Goal: Task Accomplishment & Management: Complete application form

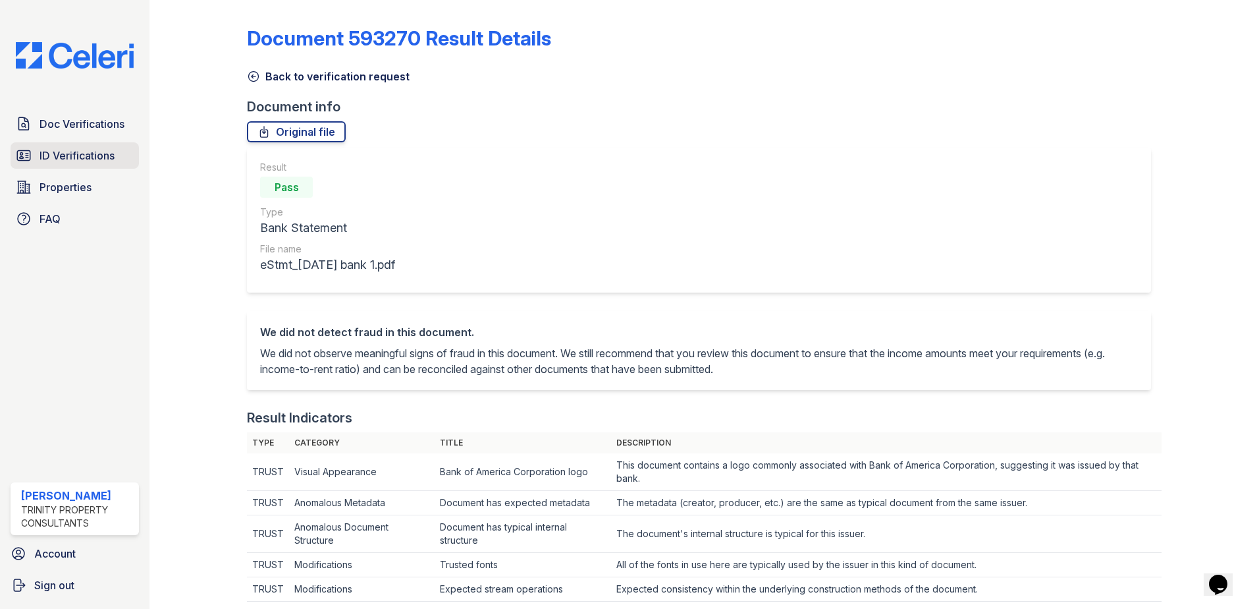
scroll to position [683, 0]
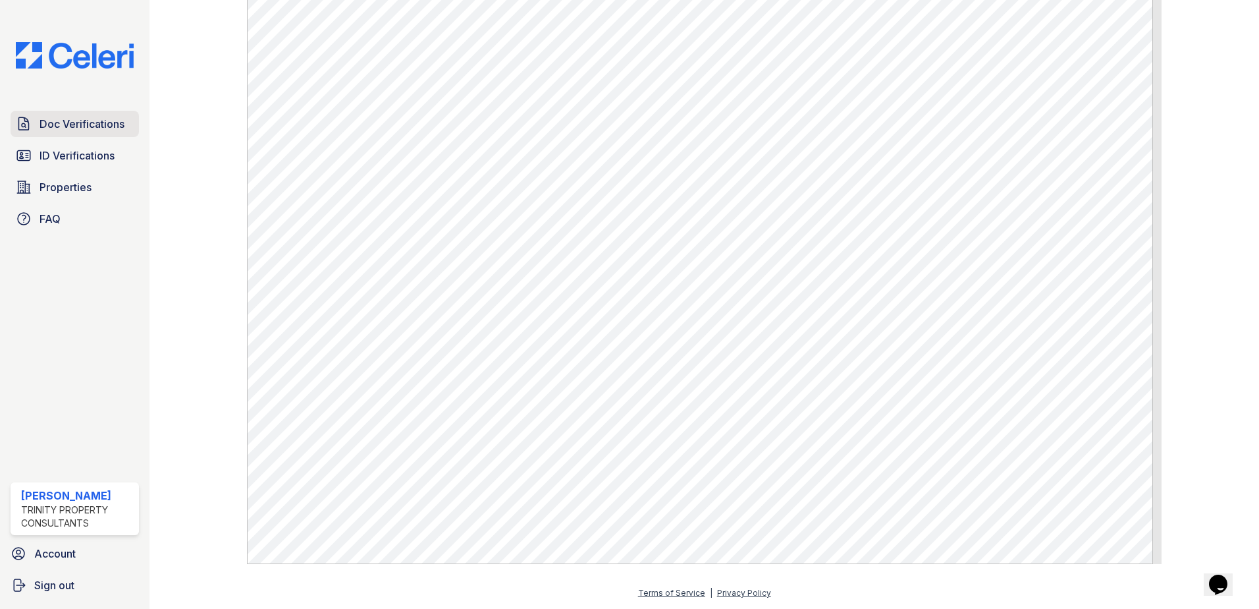
click at [92, 131] on span "Doc Verifications" at bounding box center [82, 124] width 85 height 16
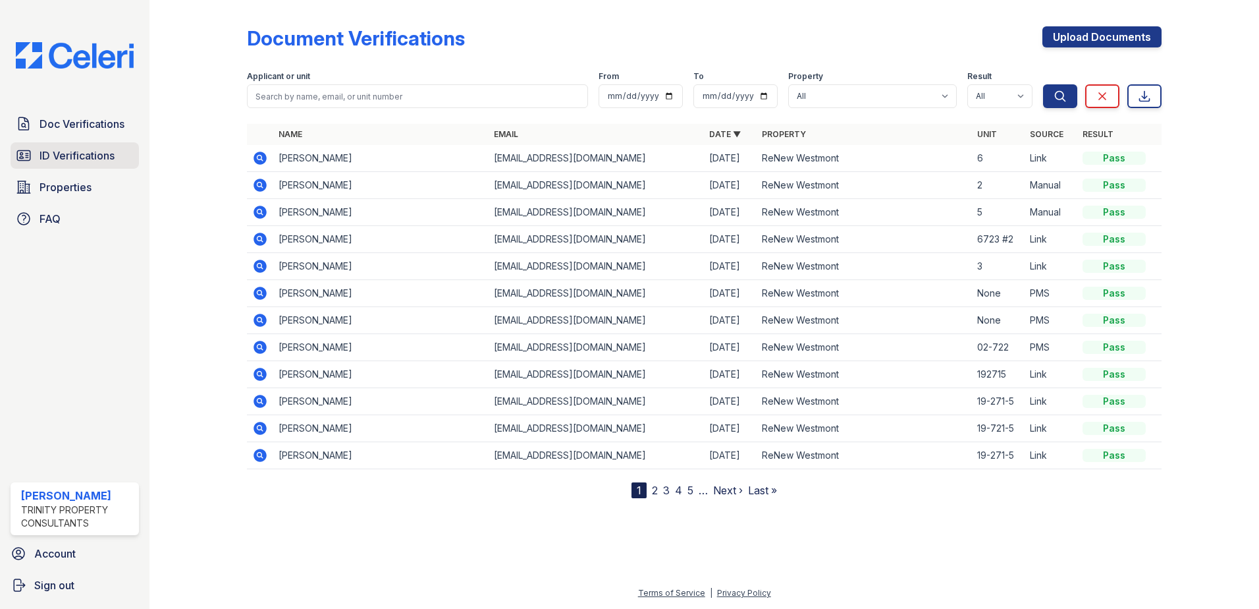
click at [97, 167] on link "ID Verifications" at bounding box center [75, 155] width 128 height 26
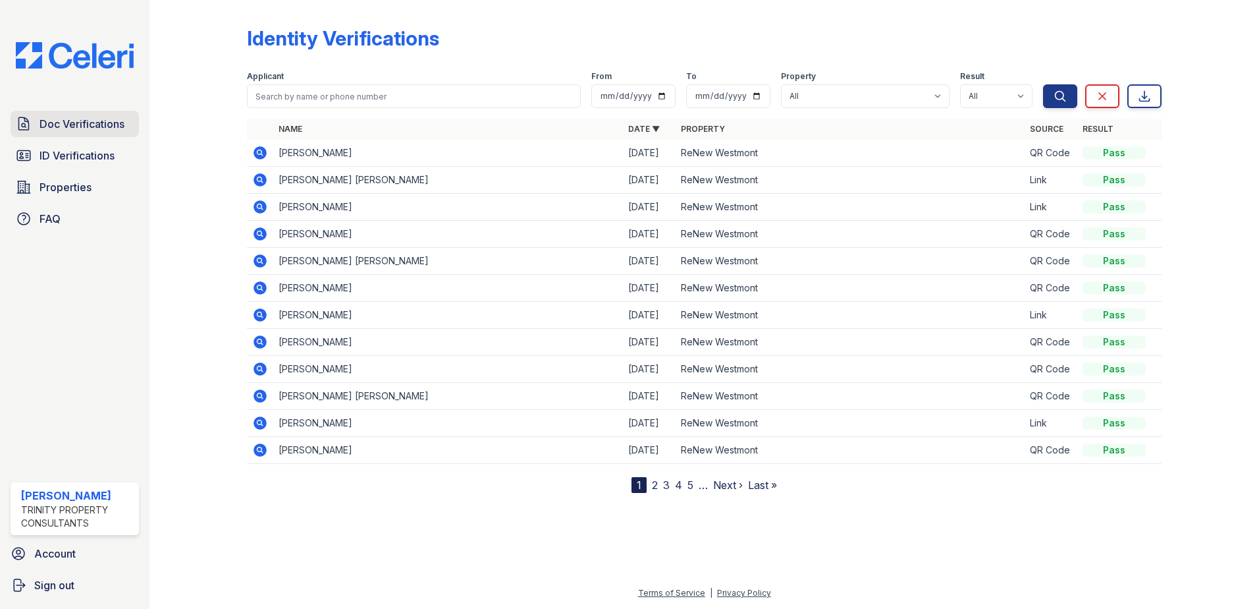
click at [97, 130] on span "Doc Verifications" at bounding box center [82, 124] width 85 height 16
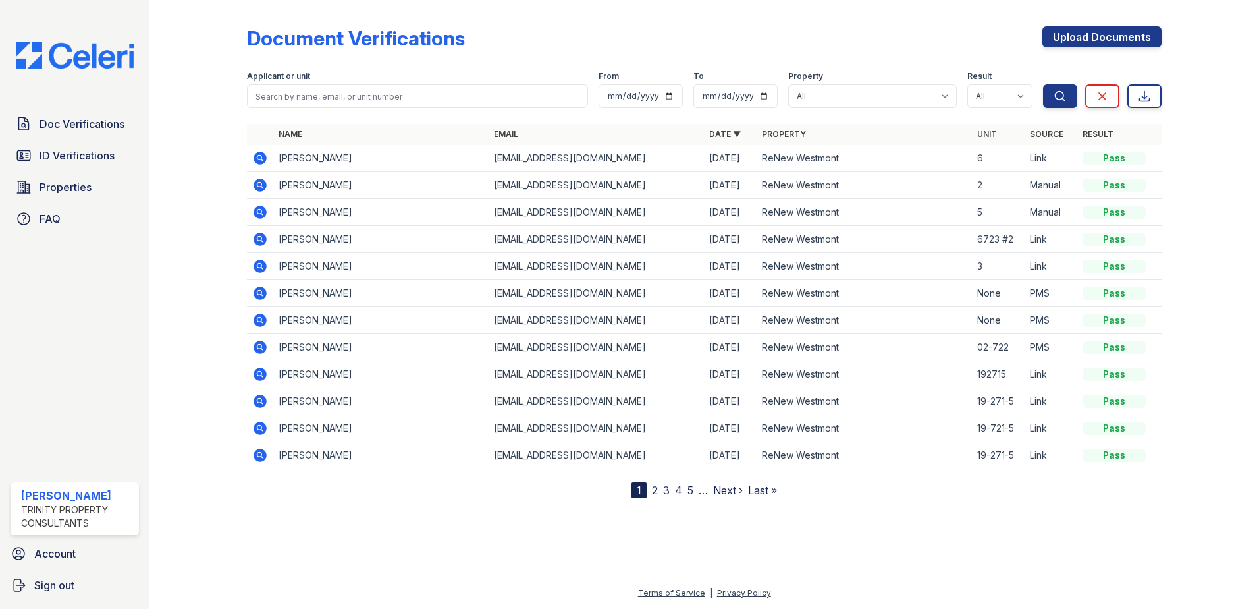
click at [263, 210] on icon at bounding box center [260, 211] width 13 height 13
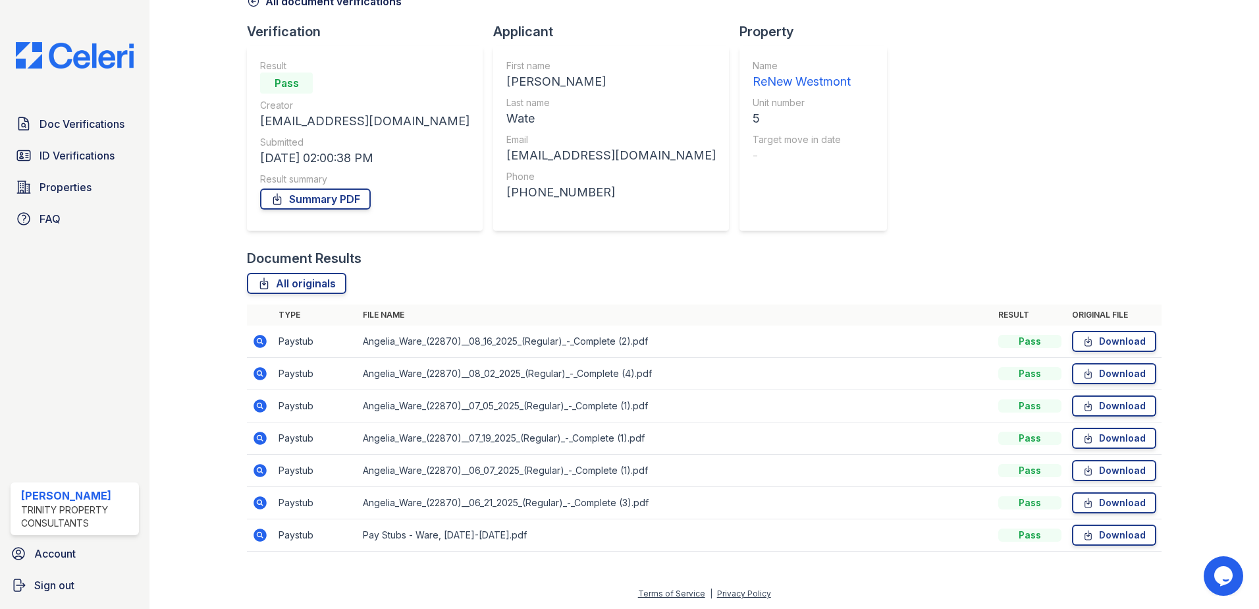
scroll to position [76, 0]
click at [258, 369] on icon at bounding box center [260, 372] width 13 height 13
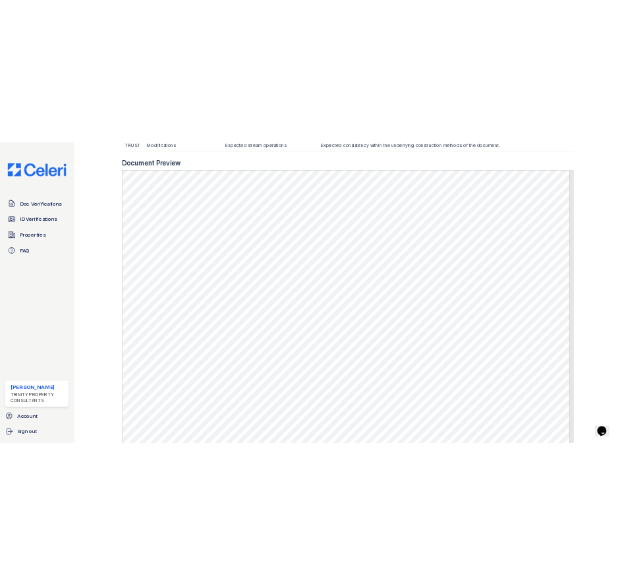
scroll to position [593, 0]
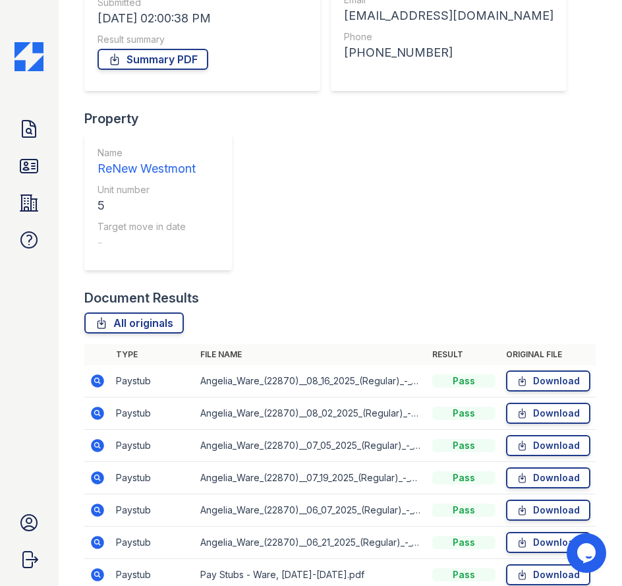
scroll to position [263, 0]
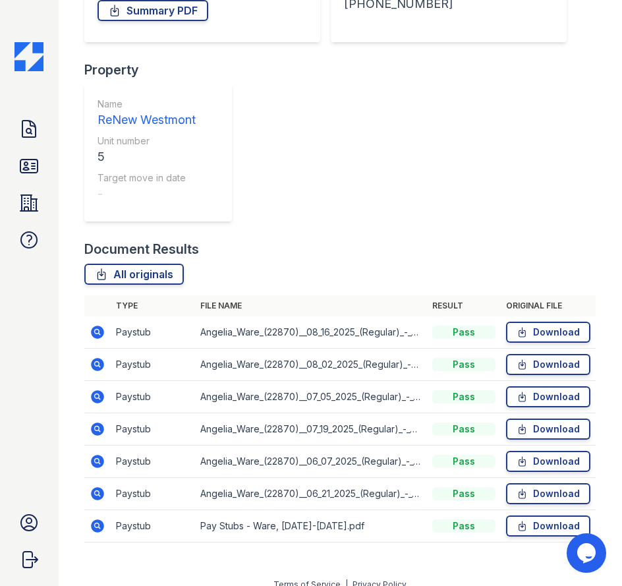
click at [103, 362] on icon at bounding box center [98, 364] width 16 height 16
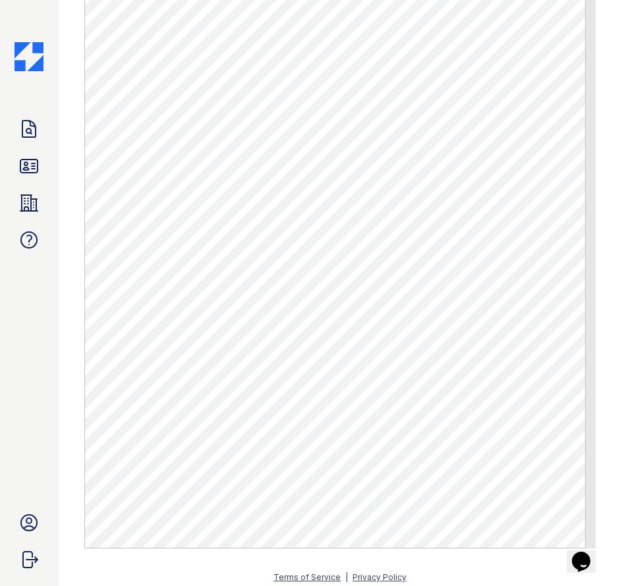
scroll to position [786, 0]
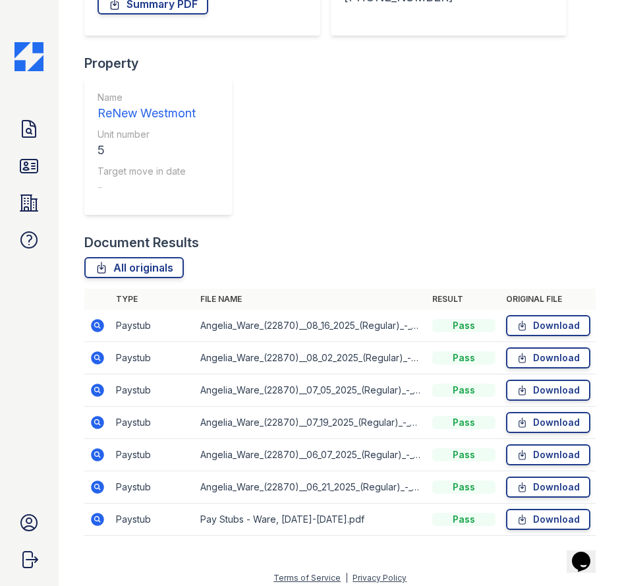
scroll to position [278, 0]
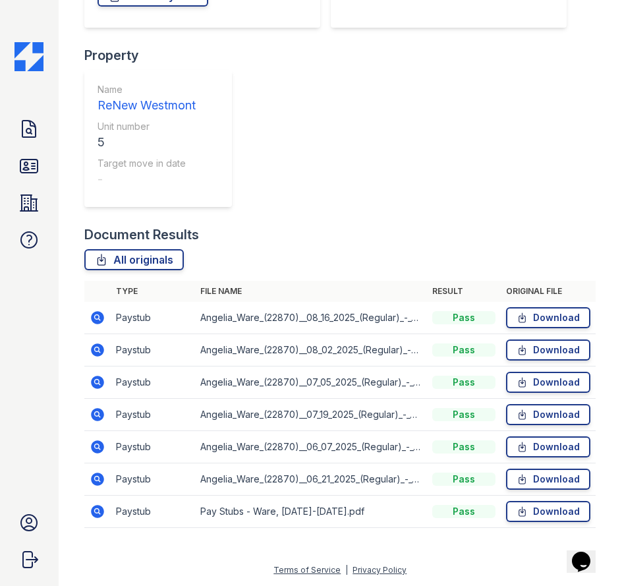
click at [93, 379] on icon at bounding box center [98, 381] width 13 height 13
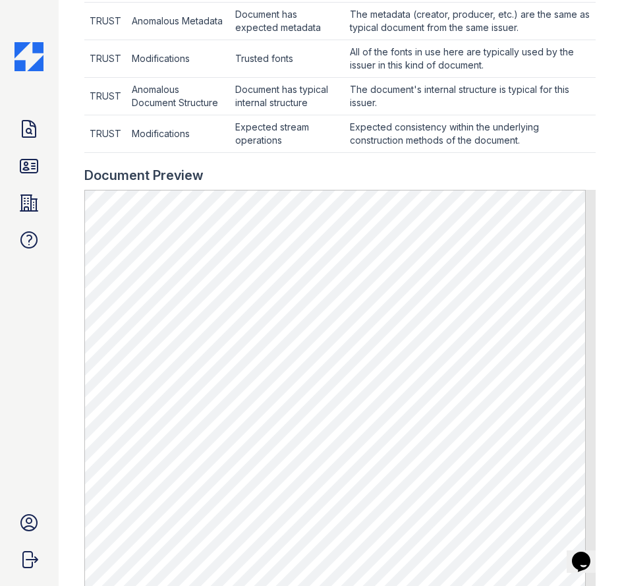
scroll to position [593, 0]
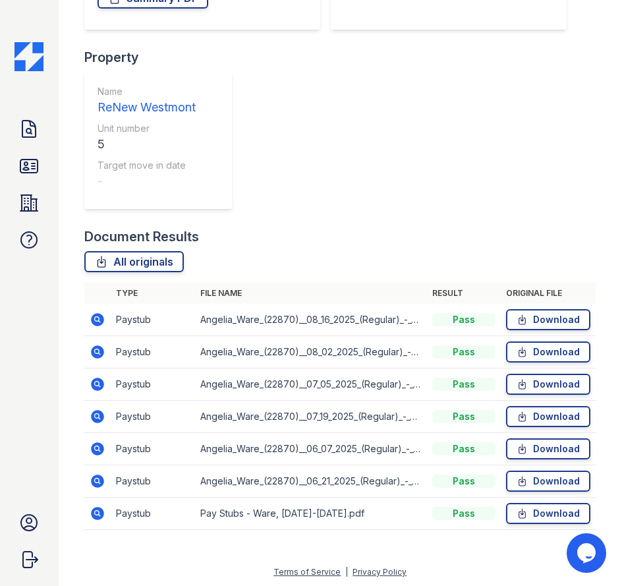
scroll to position [278, 0]
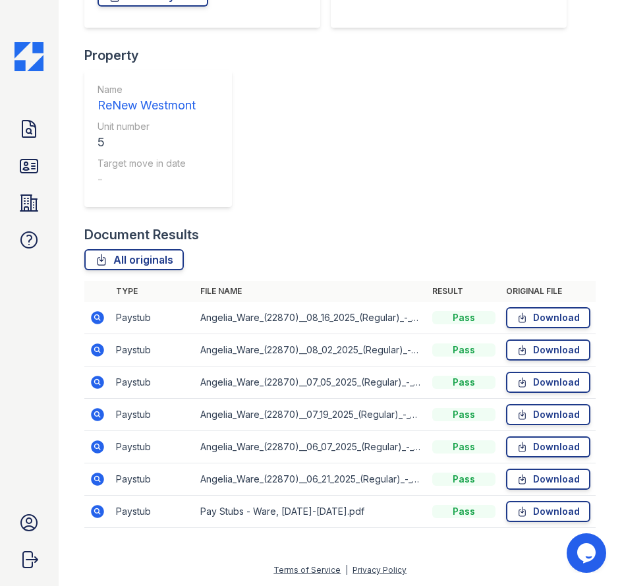
click at [93, 407] on icon at bounding box center [98, 414] width 16 height 16
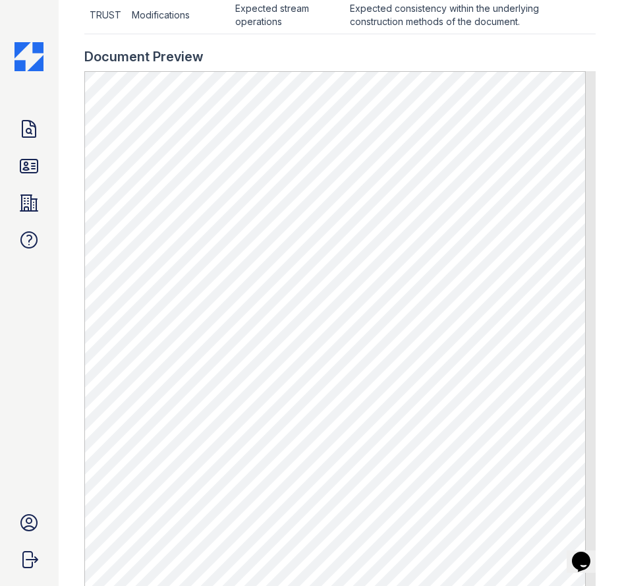
scroll to position [659, 0]
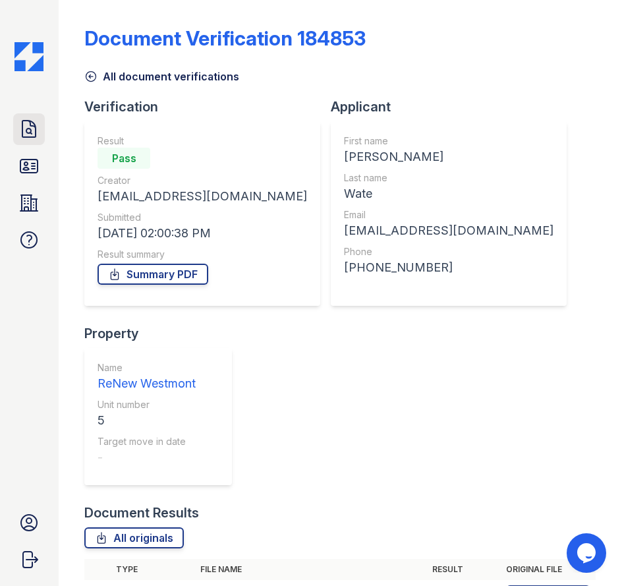
click at [32, 131] on icon at bounding box center [28, 129] width 13 height 16
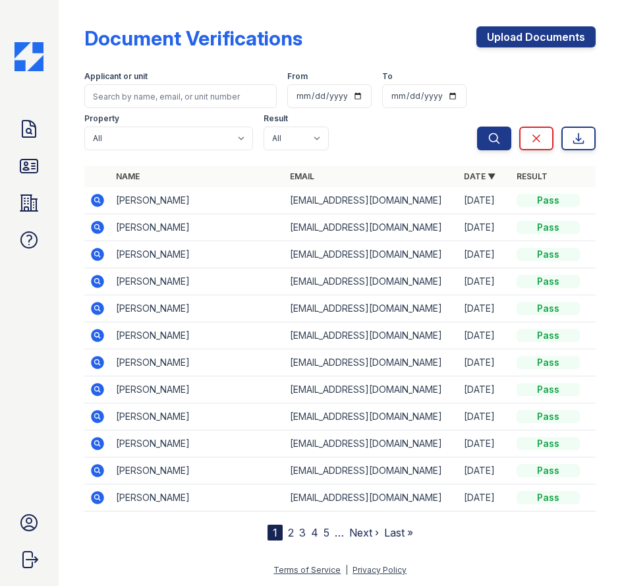
click at [29, 177] on link "ID Verifications" at bounding box center [29, 166] width 32 height 32
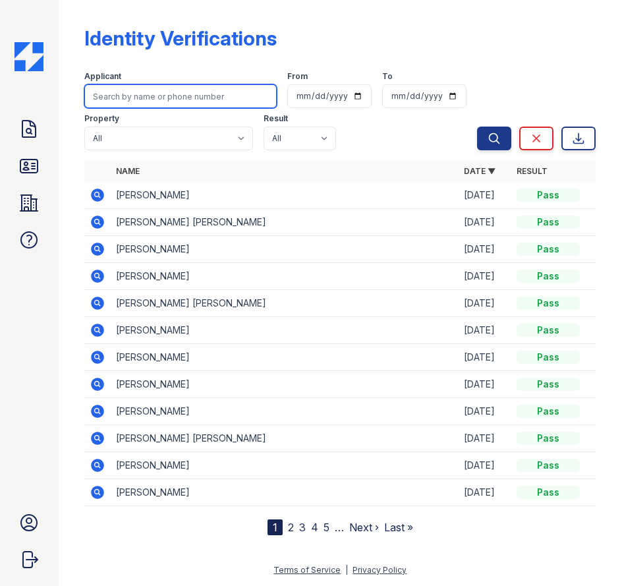
click at [167, 99] on input "search" at bounding box center [180, 96] width 192 height 24
type input "smith"
click at [477, 126] on button "Search" at bounding box center [494, 138] width 34 height 24
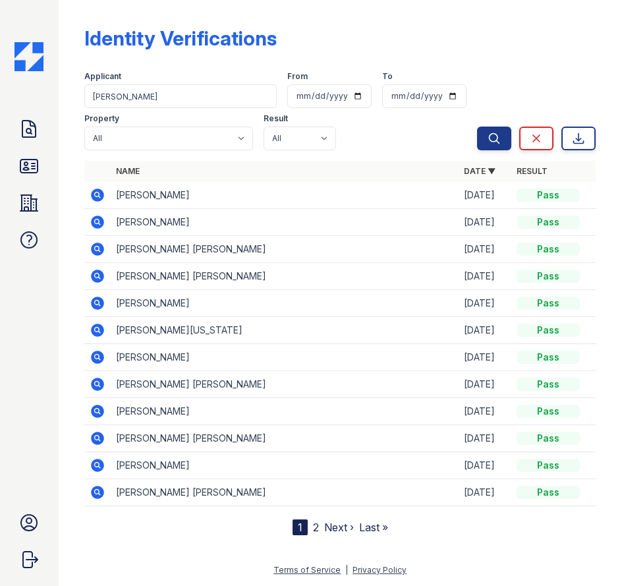
click at [99, 193] on icon at bounding box center [98, 194] width 13 height 13
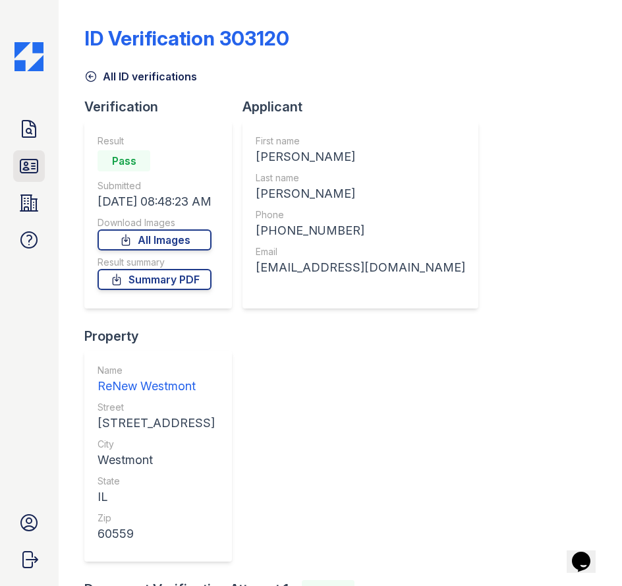
click at [31, 159] on icon at bounding box center [28, 165] width 17 height 13
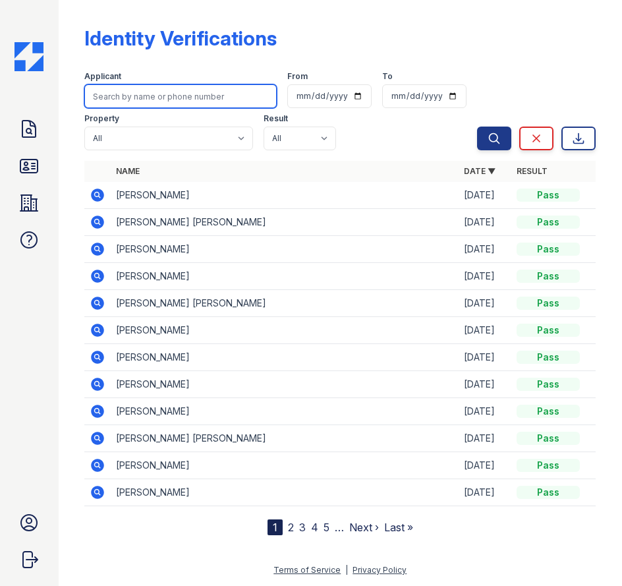
click at [187, 97] on input "search" at bounding box center [180, 96] width 192 height 24
type input "smith"
click at [477, 126] on button "Search" at bounding box center [494, 138] width 34 height 24
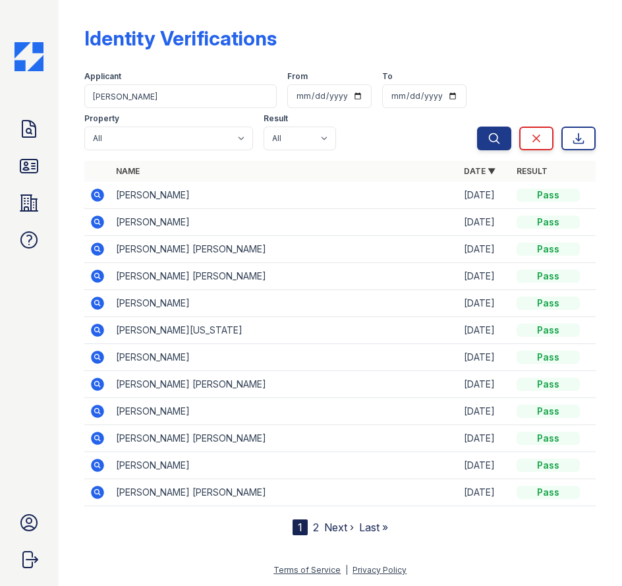
click at [105, 200] on icon at bounding box center [98, 195] width 16 height 16
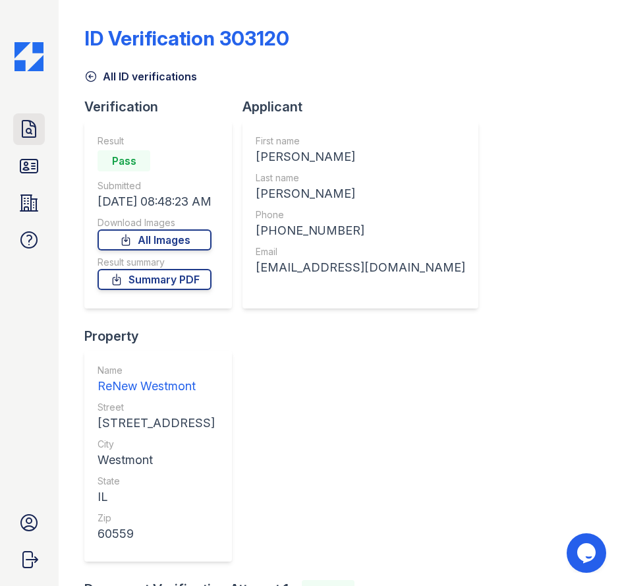
click at [24, 129] on icon at bounding box center [28, 129] width 21 height 21
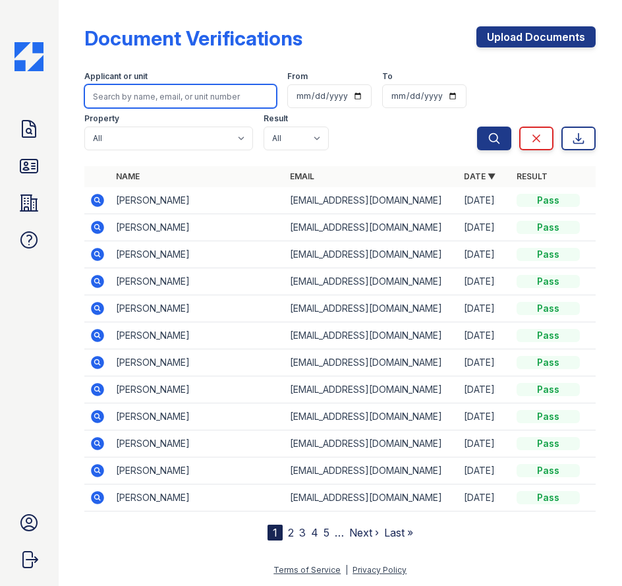
click at [159, 95] on input "search" at bounding box center [180, 96] width 192 height 24
type input "smith"
click at [477, 126] on button "Search" at bounding box center [494, 138] width 34 height 24
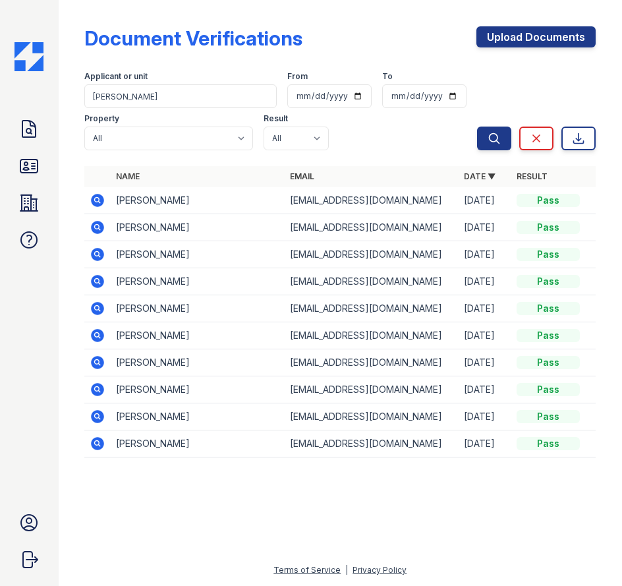
click at [105, 203] on icon at bounding box center [98, 200] width 16 height 16
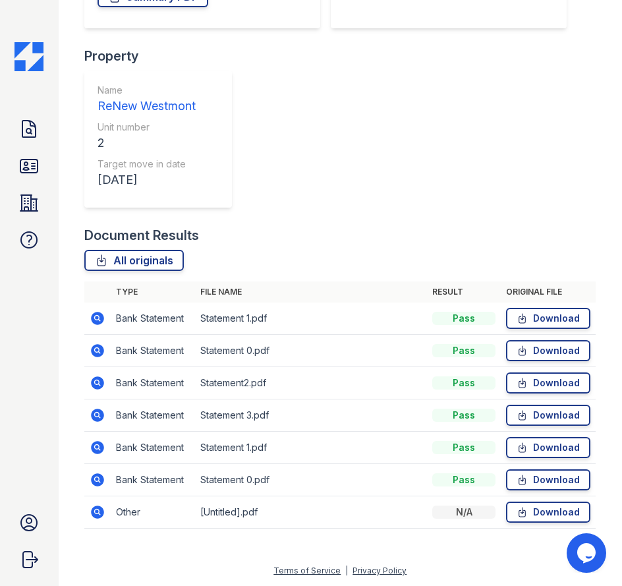
scroll to position [278, 0]
click at [102, 515] on icon at bounding box center [98, 511] width 13 height 13
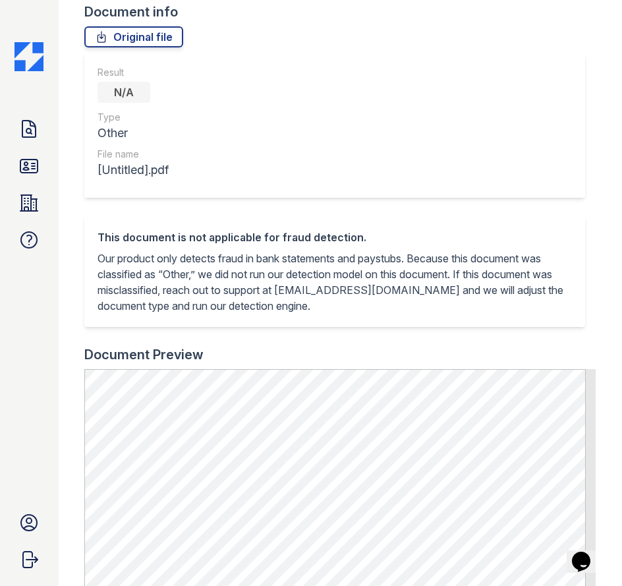
scroll to position [329, 0]
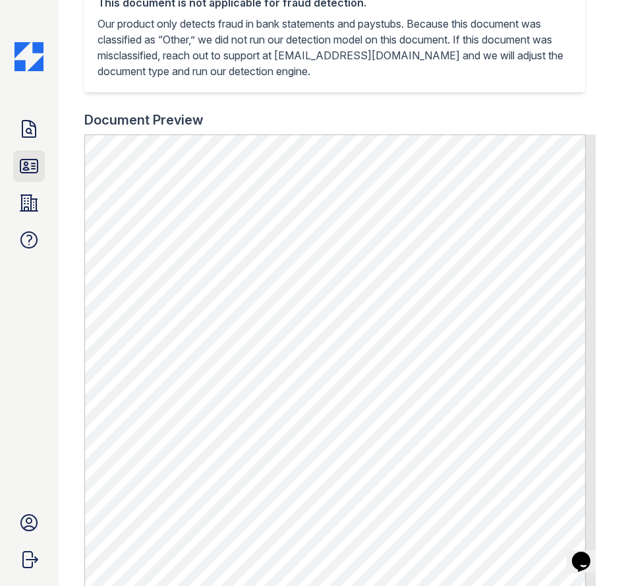
click at [34, 171] on icon at bounding box center [28, 165] width 21 height 21
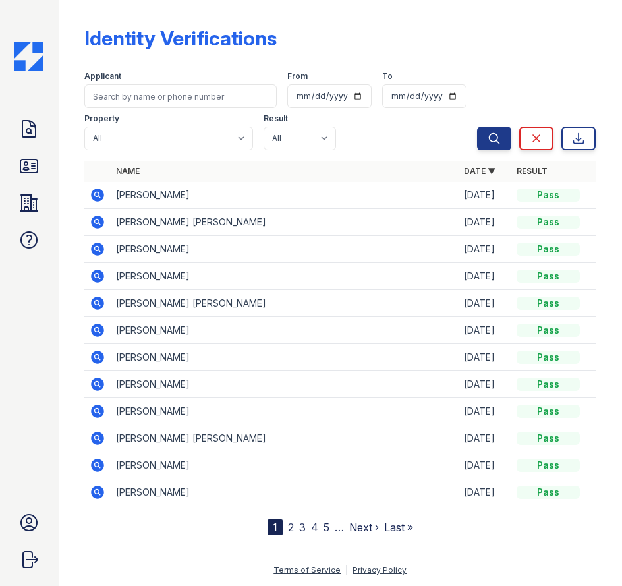
click at [26, 126] on icon at bounding box center [28, 129] width 21 height 21
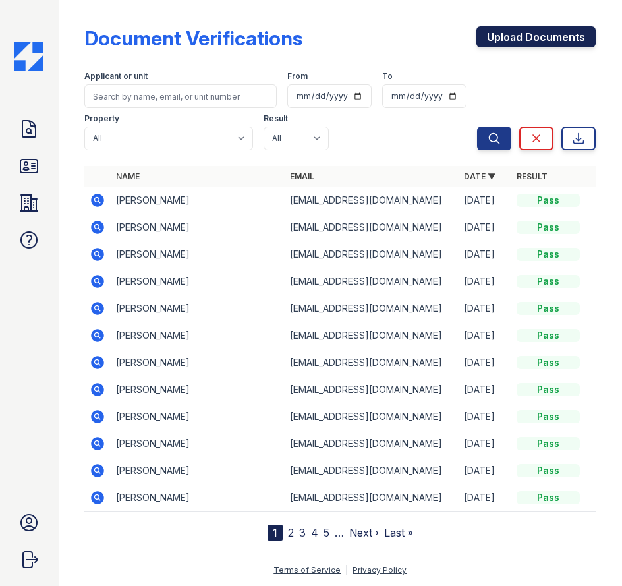
click at [526, 41] on link "Upload Documents" at bounding box center [535, 36] width 119 height 21
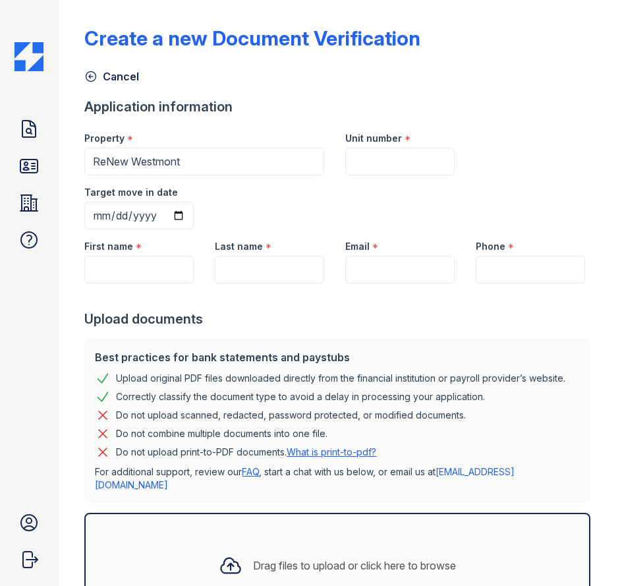
click at [104, 308] on div at bounding box center [339, 296] width 511 height 26
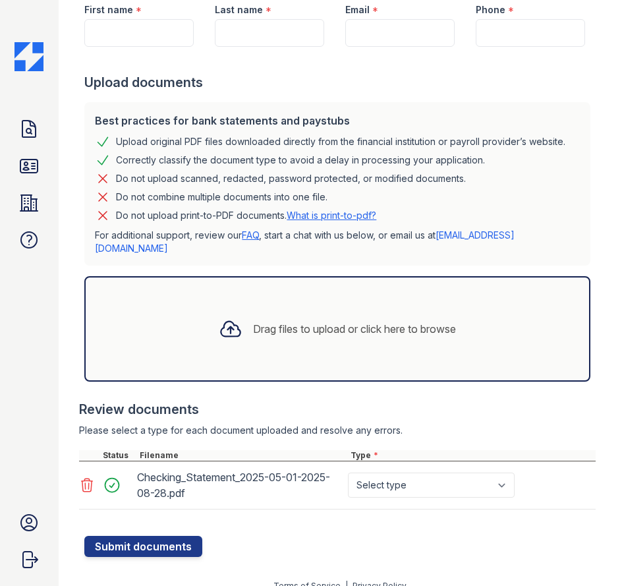
scroll to position [239, 0]
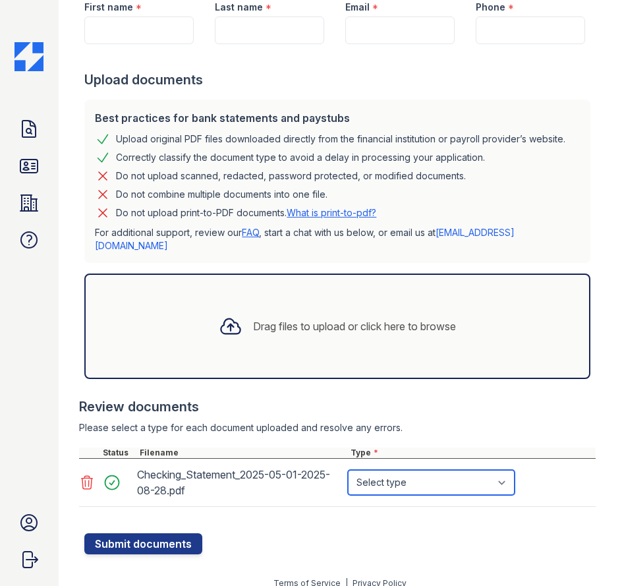
click at [395, 477] on select "Select type Paystub Bank Statement Offer Letter Tax Documents Benefit Award Let…" at bounding box center [431, 482] width 167 height 25
select select "bank_statement"
click at [348, 470] on select "Select type Paystub Bank Statement Offer Letter Tax Documents Benefit Award Let…" at bounding box center [431, 482] width 167 height 25
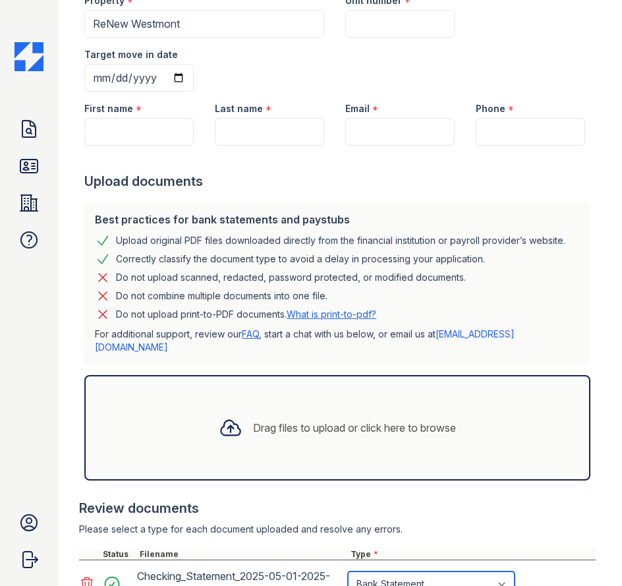
scroll to position [0, 0]
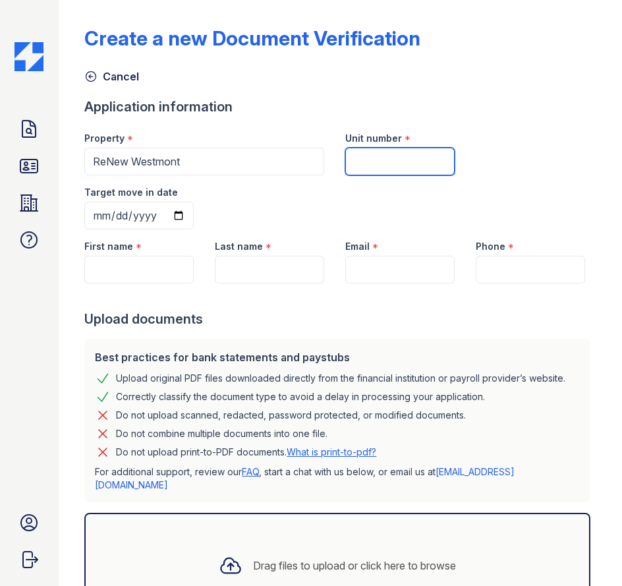
click at [373, 161] on input "Unit number" at bounding box center [399, 162] width 109 height 28
type input "2"
click at [112, 283] on div at bounding box center [339, 296] width 511 height 26
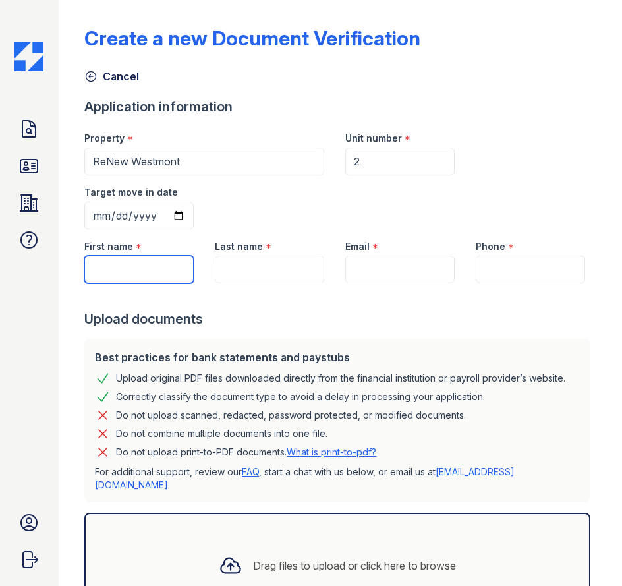
click at [114, 265] on input "First name" at bounding box center [138, 270] width 109 height 28
type input "[PERSON_NAME]"
type input "Wate"
type input "[EMAIL_ADDRESS][DOMAIN_NAME]"
type input "(630) 414-8417"
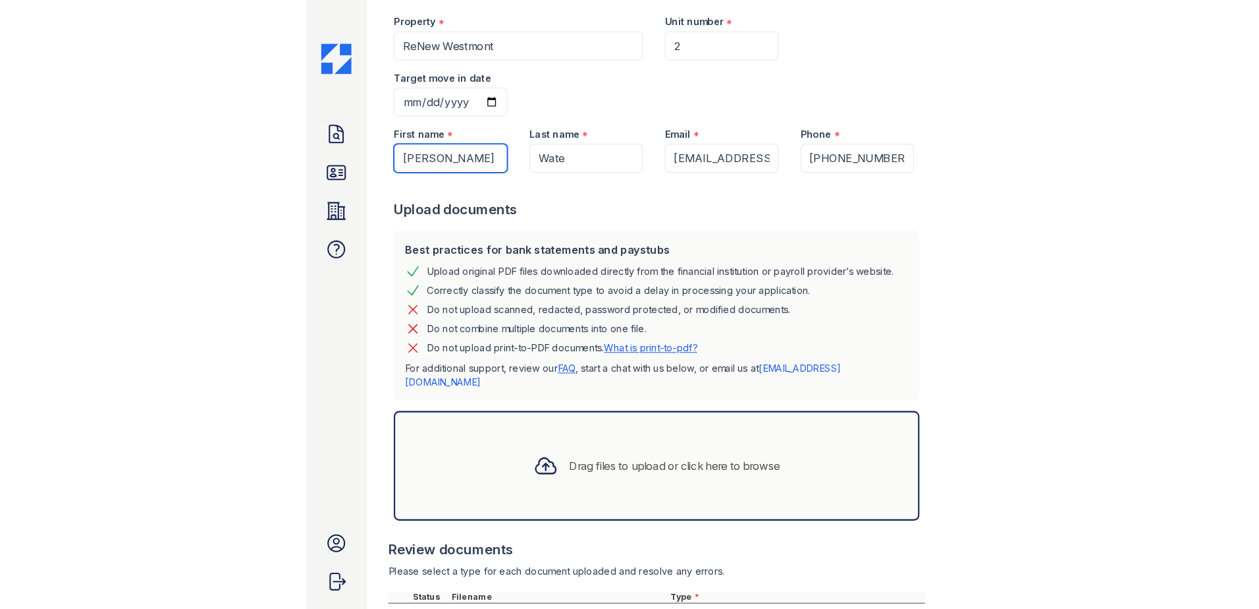
scroll to position [239, 0]
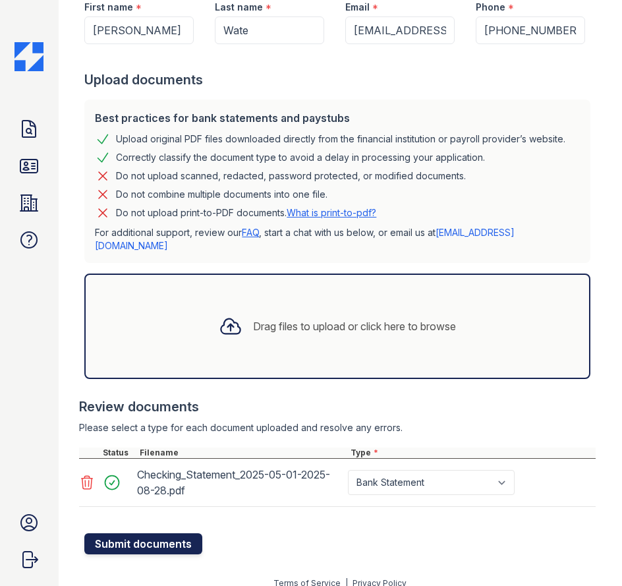
click at [167, 533] on button "Submit documents" at bounding box center [143, 543] width 118 height 21
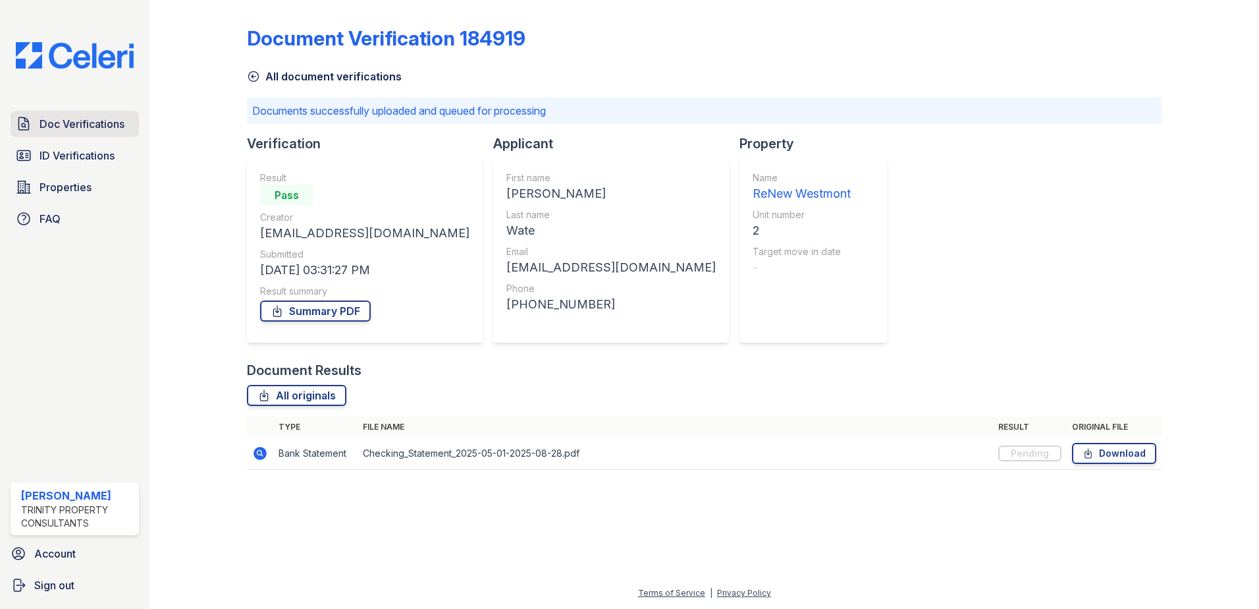
drag, startPoint x: 136, startPoint y: 155, endPoint x: 101, endPoint y: 127, distance: 45.5
click at [101, 127] on span "Doc Verifications" at bounding box center [82, 124] width 85 height 16
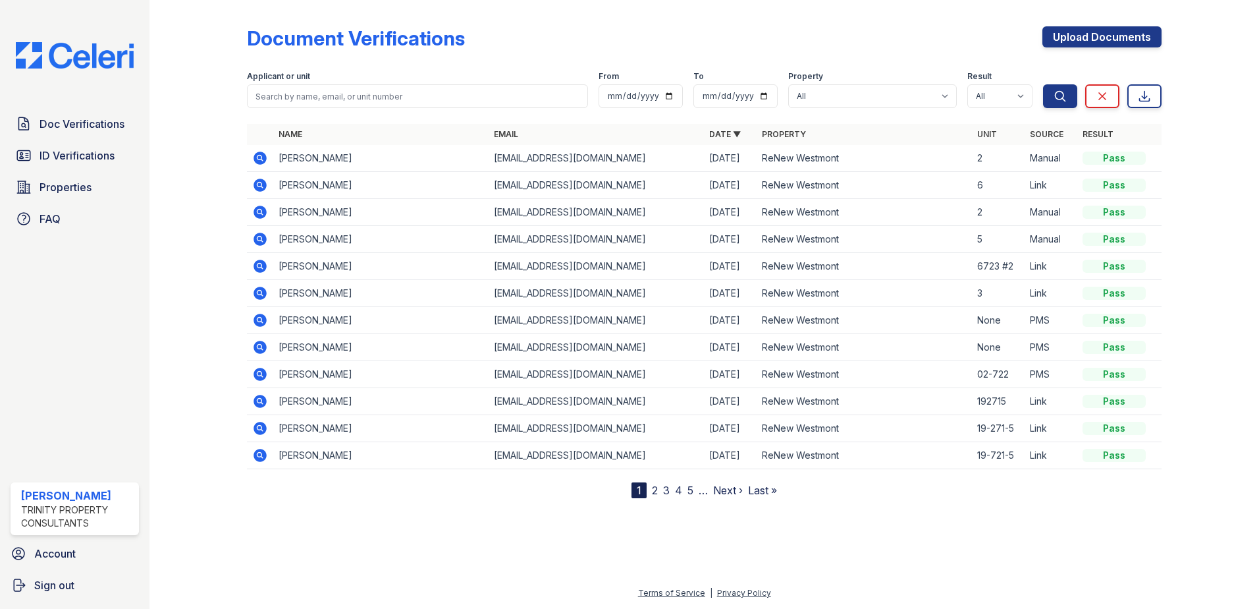
click at [258, 238] on icon at bounding box center [259, 237] width 3 height 3
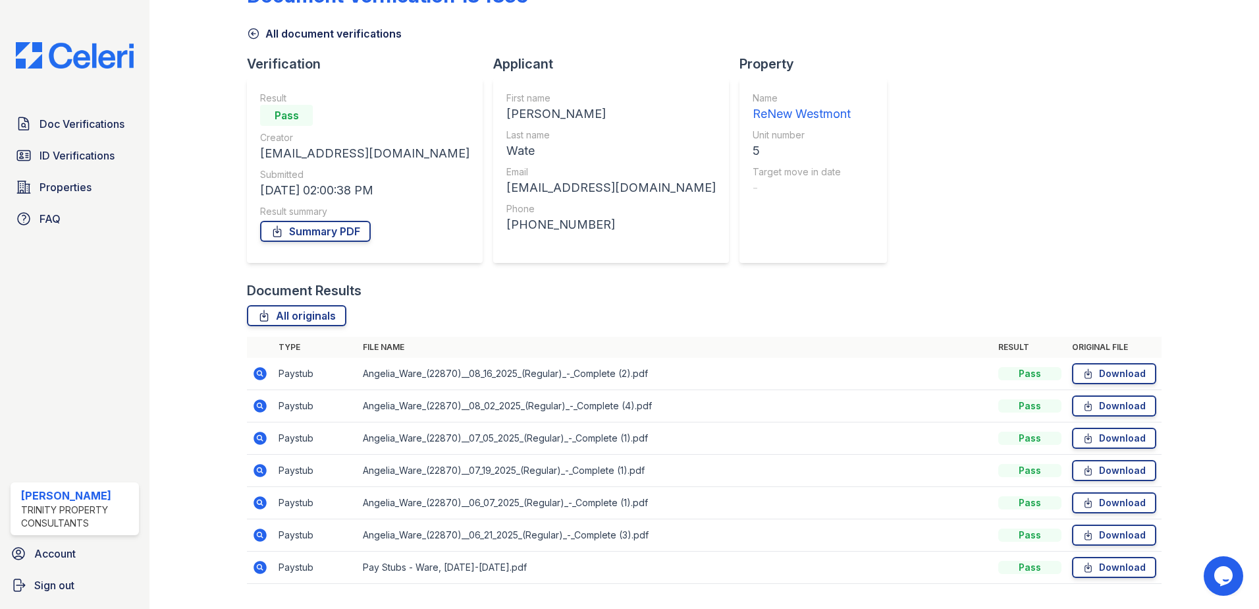
scroll to position [76, 0]
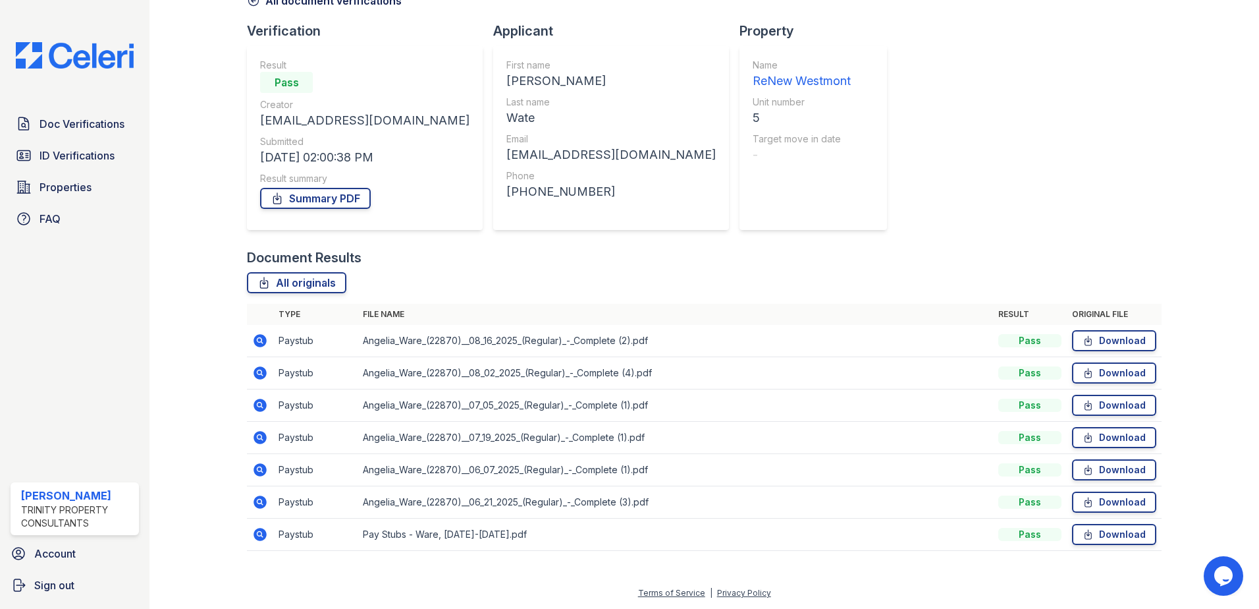
click at [262, 373] on icon at bounding box center [260, 372] width 13 height 13
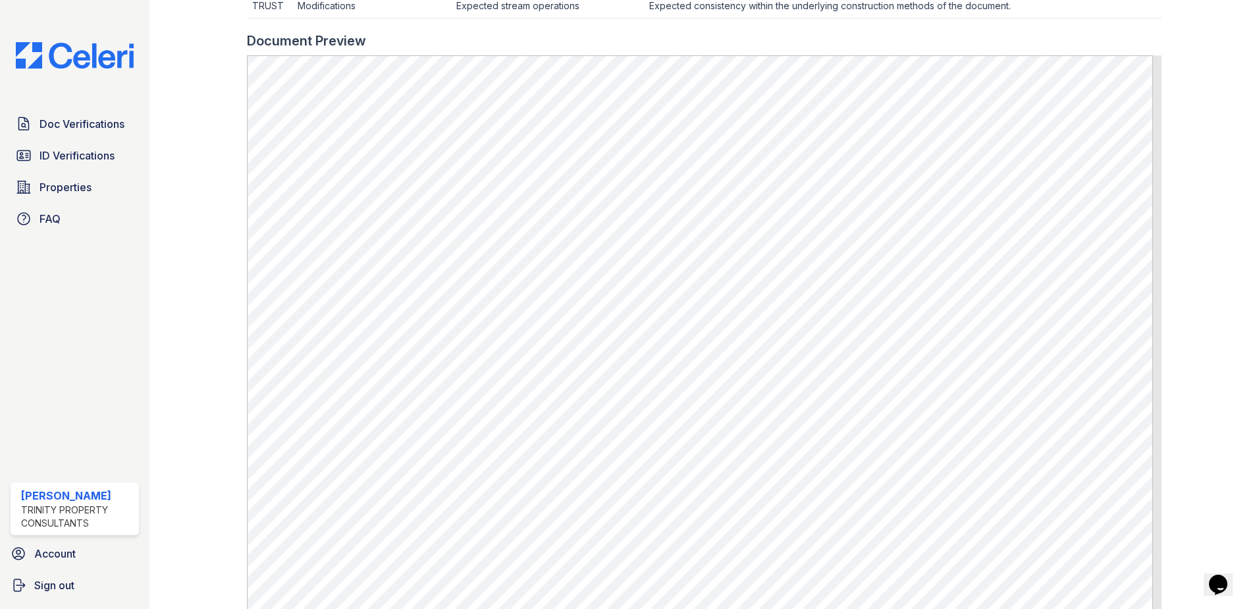
scroll to position [593, 0]
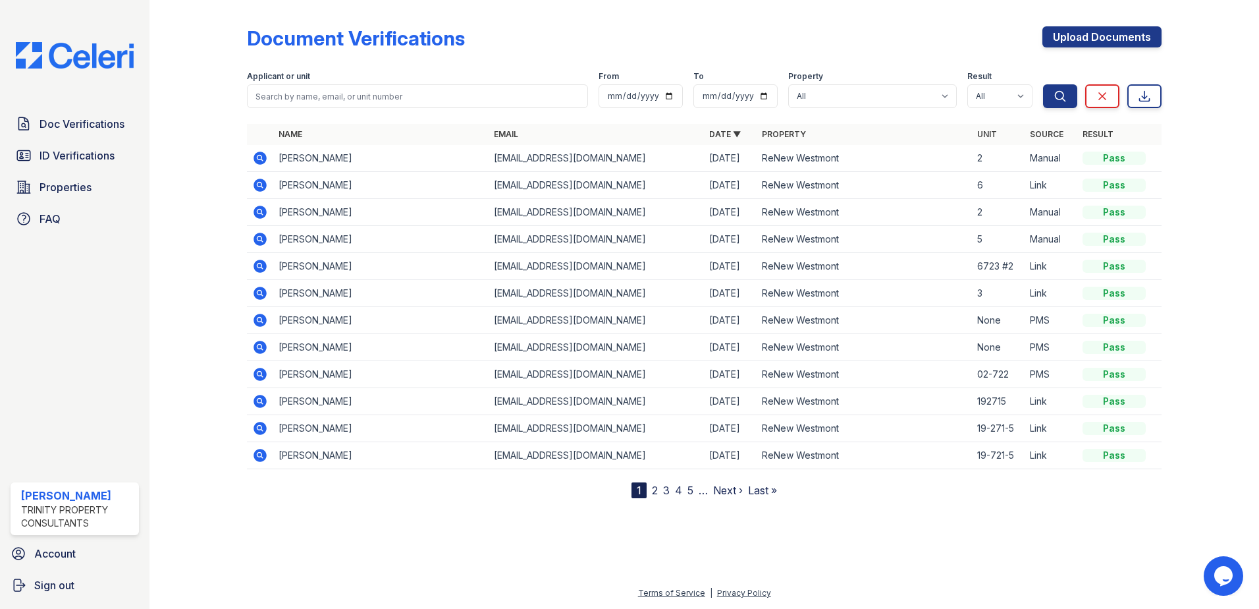
click at [260, 210] on icon at bounding box center [259, 210] width 3 height 3
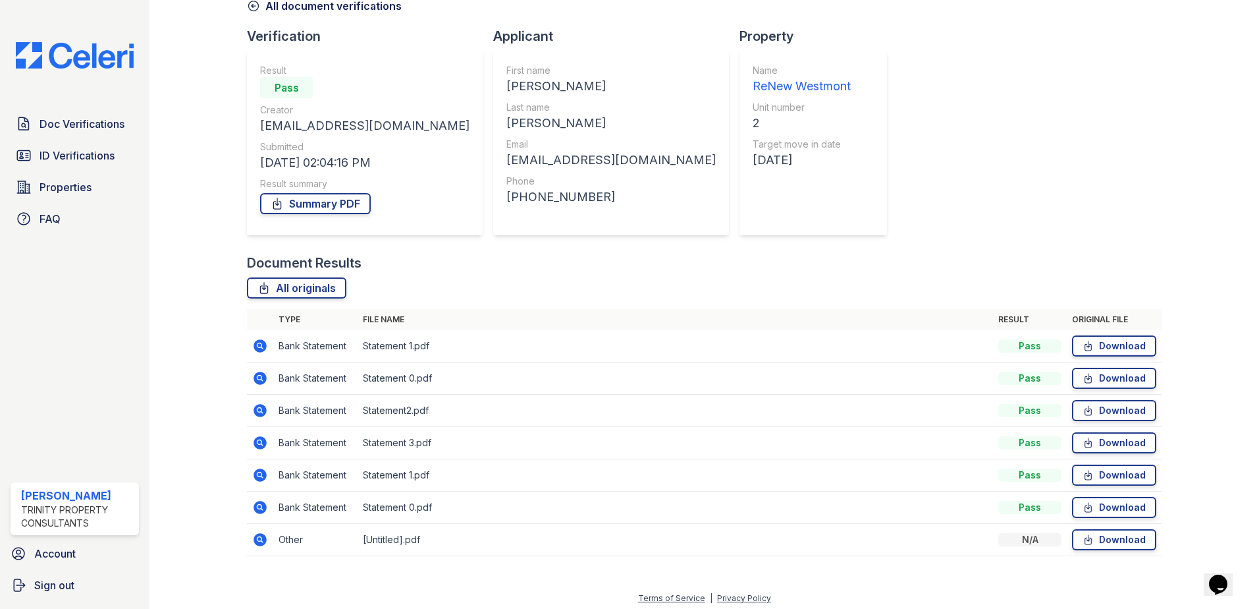
scroll to position [76, 0]
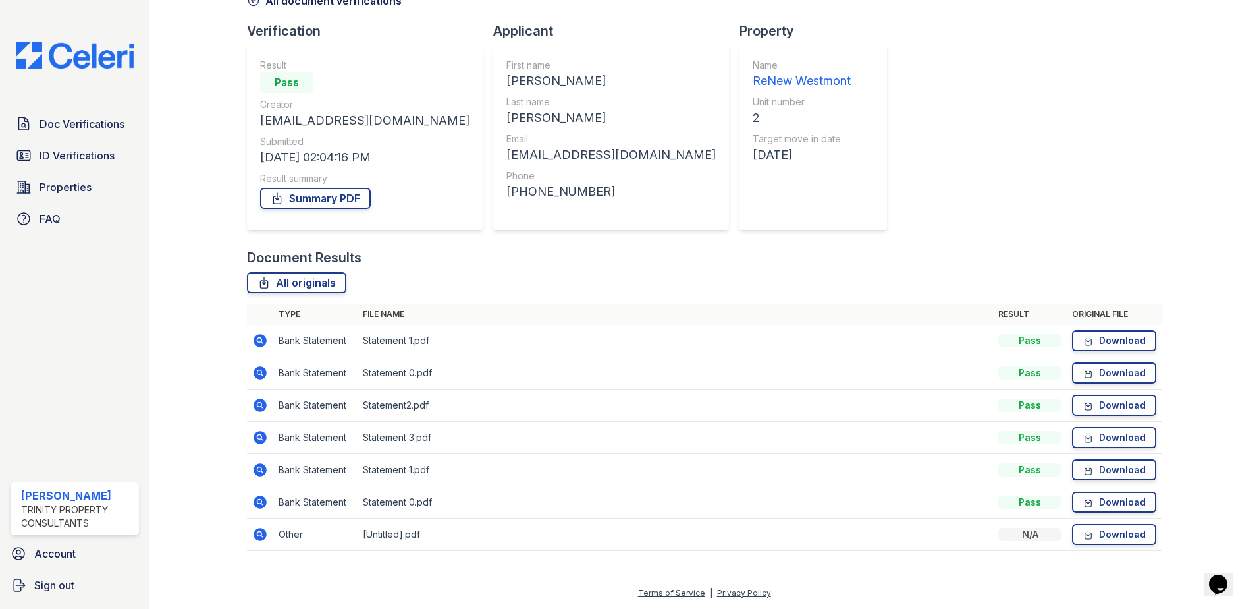
click at [264, 535] on icon at bounding box center [260, 534] width 13 height 13
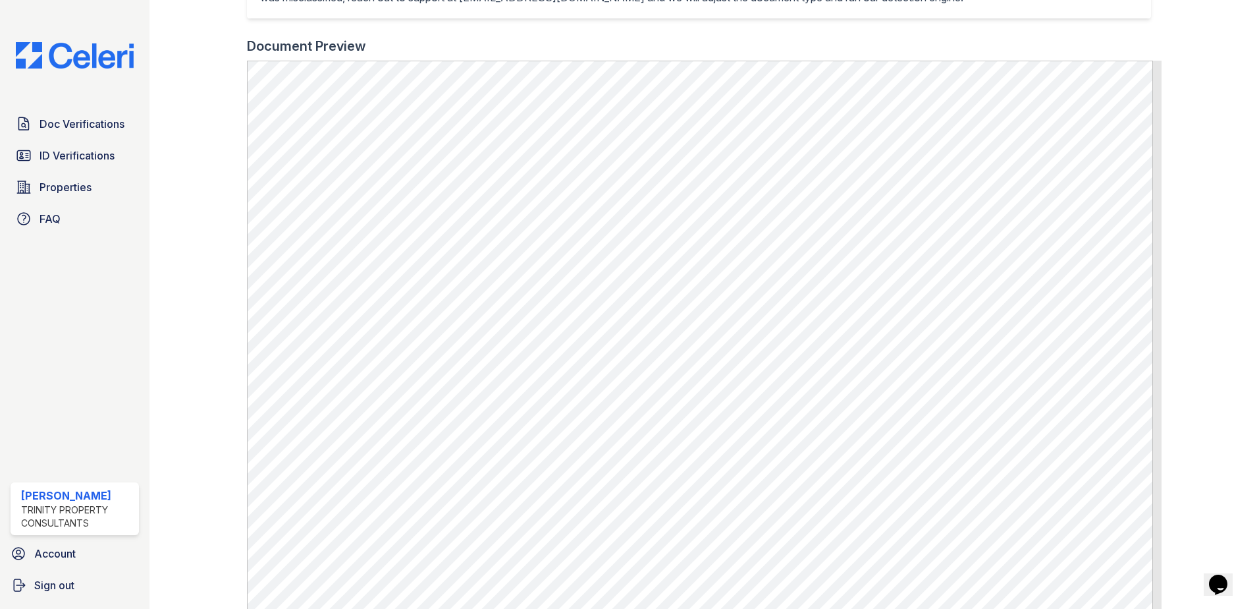
scroll to position [395, 0]
